Goal: Task Accomplishment & Management: Manage account settings

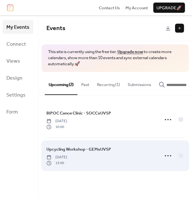
click at [76, 148] on span "Upcycling Workshop - GEMxUVSP" at bounding box center [78, 149] width 64 height 6
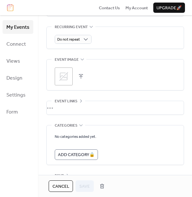
scroll to position [303, 0]
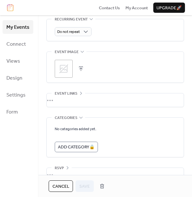
click at [63, 71] on icon at bounding box center [63, 69] width 10 height 10
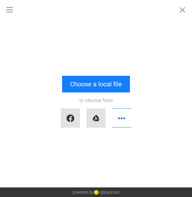
scroll to position [0, 0]
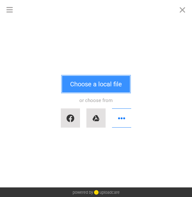
click at [77, 86] on button "Choose a local file" at bounding box center [96, 84] width 68 height 17
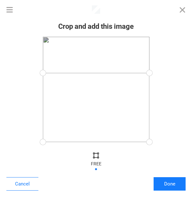
drag, startPoint x: 148, startPoint y: 40, endPoint x: 153, endPoint y: 73, distance: 33.5
click at [153, 73] on div at bounding box center [149, 73] width 14 height 14
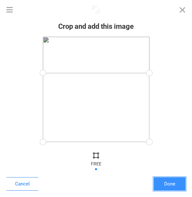
click at [177, 187] on button "Done" at bounding box center [169, 183] width 32 height 13
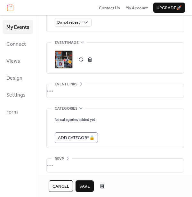
scroll to position [316, 0]
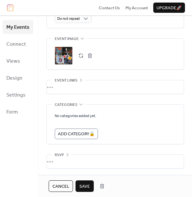
click at [84, 189] on span "Save" at bounding box center [84, 186] width 11 height 6
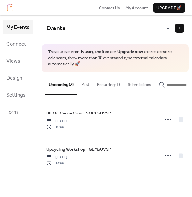
click at [91, 19] on div "Events" at bounding box center [114, 28] width 153 height 26
